Goal: Check status: Check status

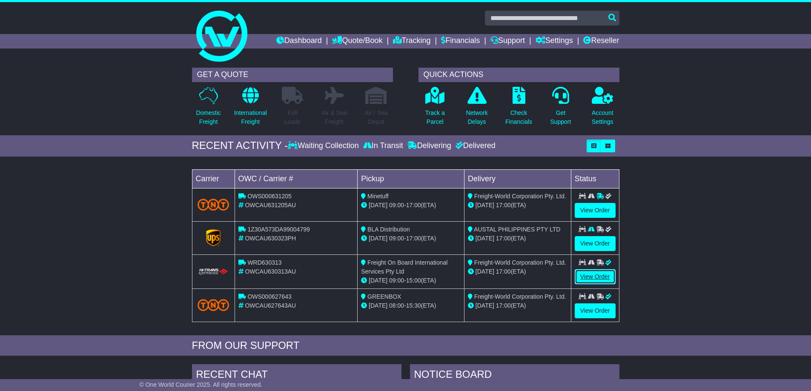
click at [588, 275] on link "View Order" at bounding box center [595, 276] width 41 height 15
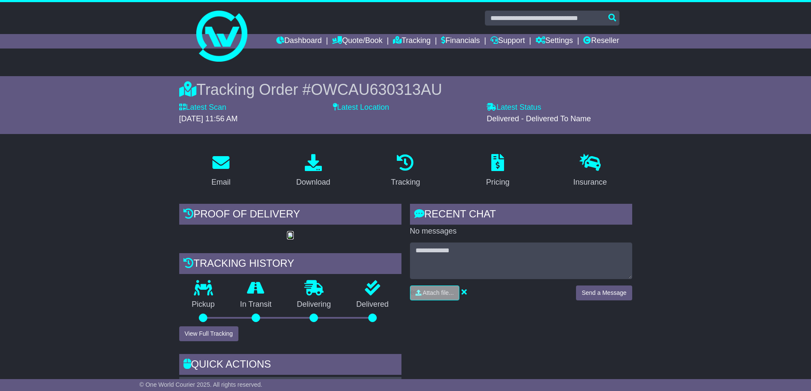
click at [287, 239] on img at bounding box center [290, 235] width 7 height 7
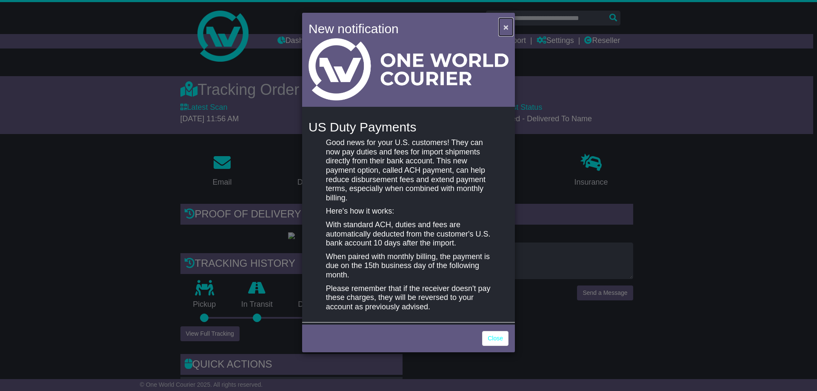
click at [504, 26] on span "×" at bounding box center [505, 27] width 5 height 10
click at [486, 336] on link "Close" at bounding box center [495, 338] width 26 height 15
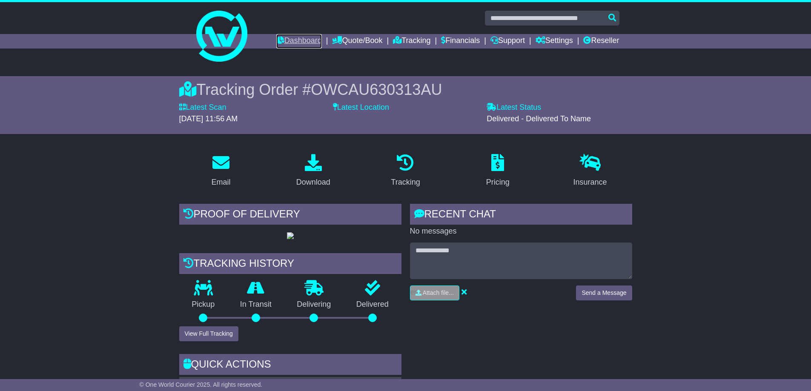
click at [293, 37] on link "Dashboard" at bounding box center [299, 41] width 46 height 14
